Goal: Check status

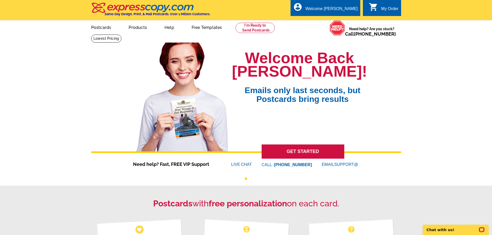
drag, startPoint x: 344, startPoint y: 21, endPoint x: 460, endPoint y: 113, distance: 148.1
click at [344, 23] on link "My Account" at bounding box center [345, 25] width 20 height 4
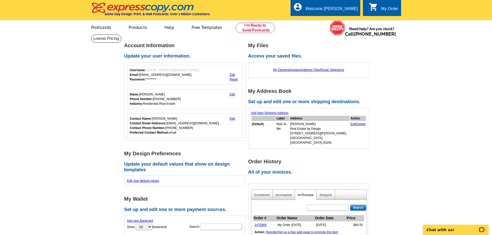
scroll to position [52, 0]
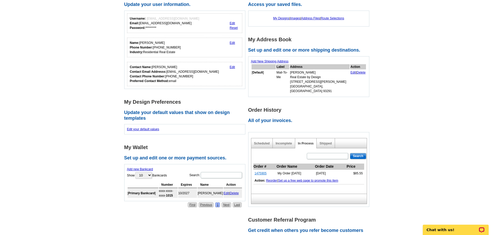
click at [261, 172] on link "1475905" at bounding box center [260, 174] width 12 height 4
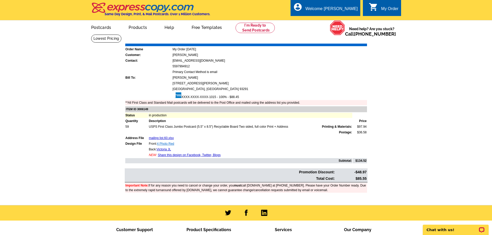
click at [171, 143] on link "4 Photo Red" at bounding box center [165, 144] width 17 height 4
